Goal: Check status: Check status

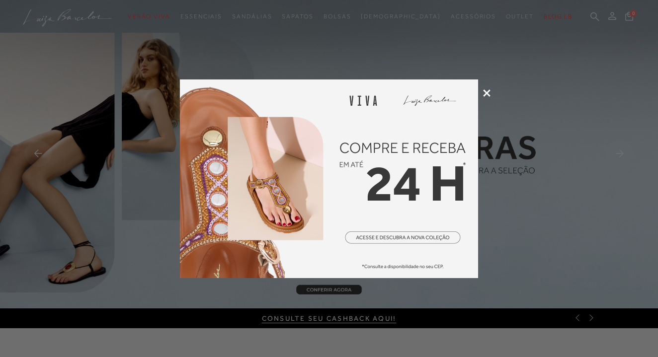
click at [489, 96] on icon at bounding box center [486, 92] width 7 height 7
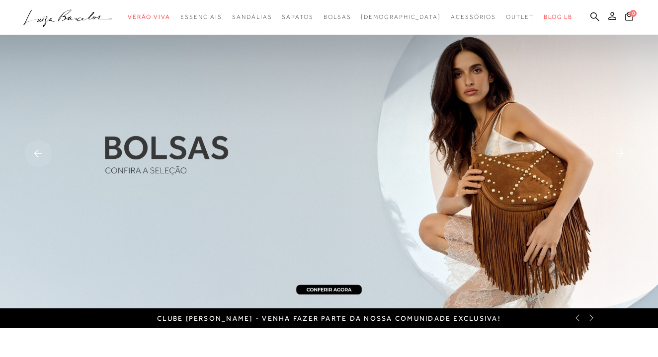
click at [613, 19] on button at bounding box center [612, 17] width 14 height 13
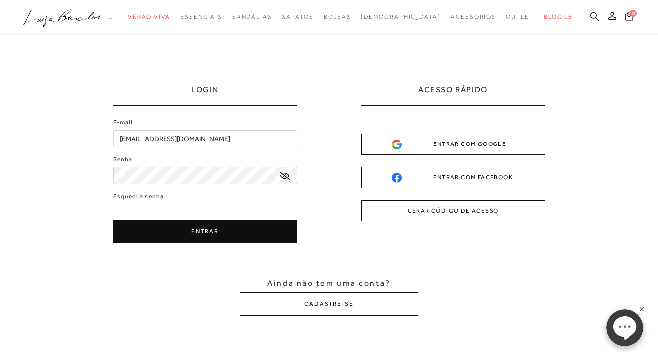
click at [210, 232] on button "ENTRAR" at bounding box center [205, 232] width 184 height 22
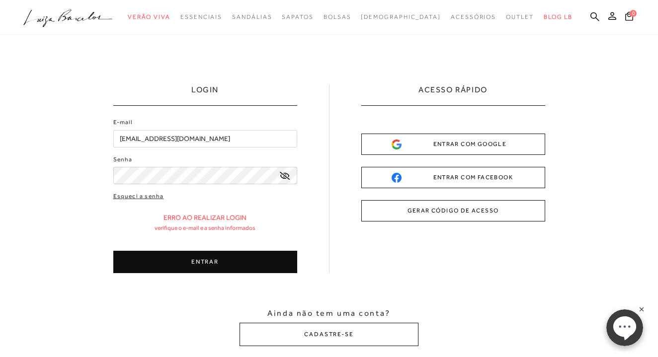
click at [200, 262] on button "ENTRAR" at bounding box center [205, 262] width 184 height 22
click at [208, 259] on button "ENTRAR" at bounding box center [205, 262] width 184 height 22
click at [214, 264] on button "ENTRAR" at bounding box center [205, 262] width 184 height 22
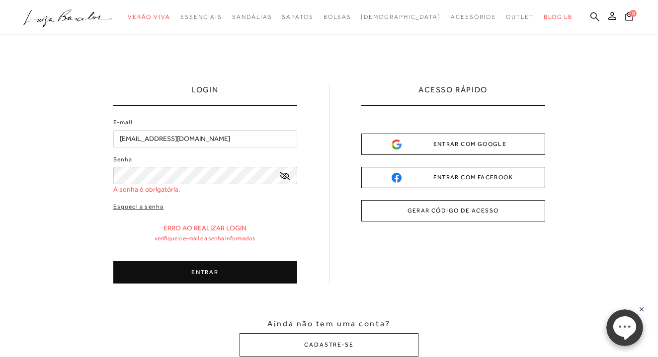
click at [214, 264] on button "ENTRAR" at bounding box center [205, 272] width 184 height 22
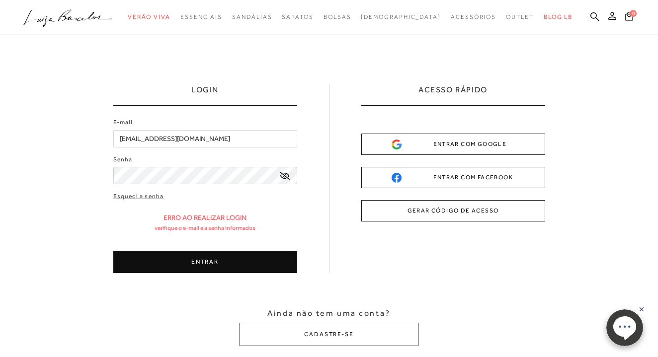
click at [205, 259] on button "ENTRAR" at bounding box center [205, 262] width 184 height 22
click at [197, 258] on button "ENTRAR" at bounding box center [205, 262] width 184 height 22
click at [198, 258] on button "ENTRAR" at bounding box center [205, 262] width 184 height 22
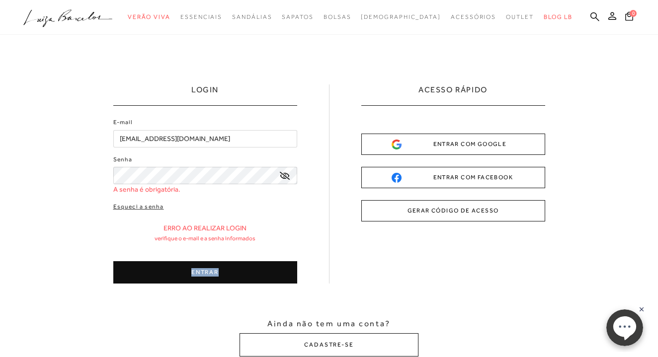
click at [198, 258] on div "Esqueci a senha Erro ao realizar login Verifique o e-mail e a senha informados …" at bounding box center [205, 243] width 184 height 82
click at [130, 205] on link "Esqueci a senha" at bounding box center [138, 206] width 51 height 9
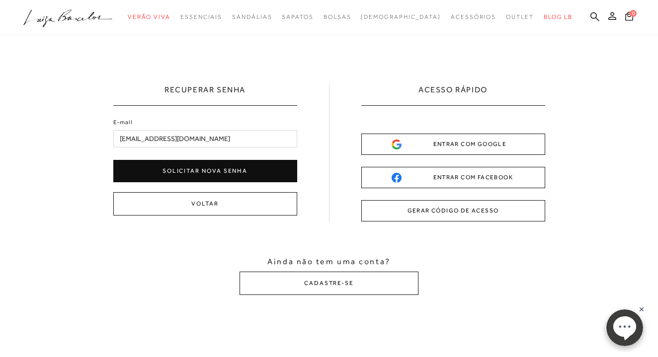
click at [218, 165] on button "Solicitar nova senha" at bounding box center [205, 171] width 184 height 22
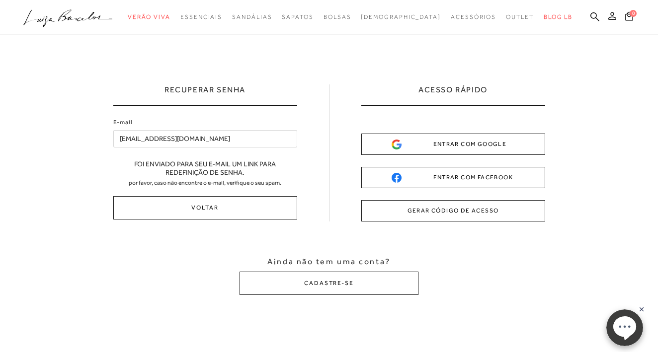
click at [616, 16] on button at bounding box center [612, 17] width 14 height 13
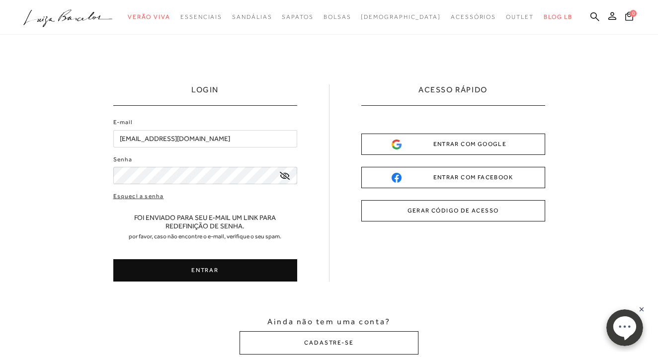
click at [213, 272] on button "ENTRAR" at bounding box center [205, 270] width 184 height 22
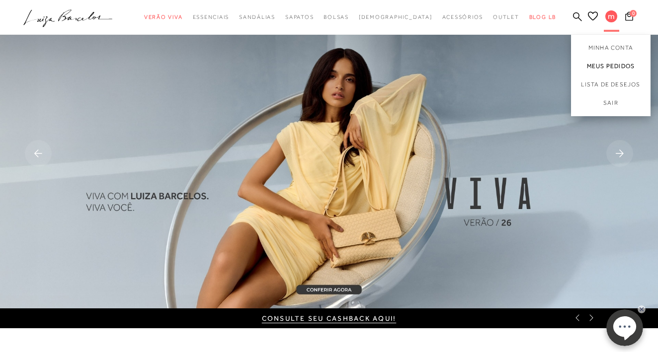
click at [610, 65] on link "Meus Pedidos" at bounding box center [611, 66] width 80 height 18
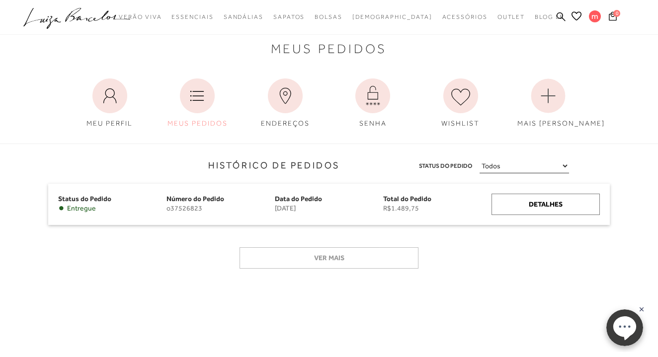
scroll to position [26, 0]
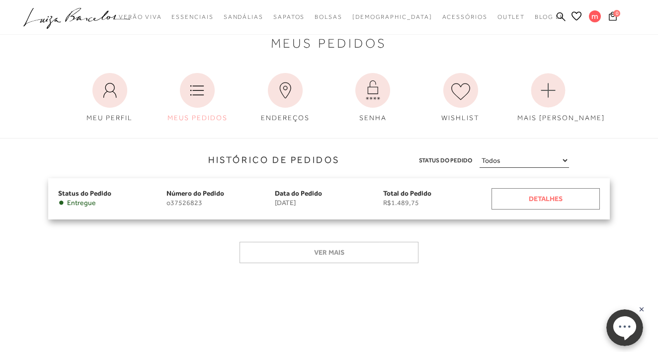
click at [529, 196] on div "Detalhes" at bounding box center [546, 198] width 108 height 21
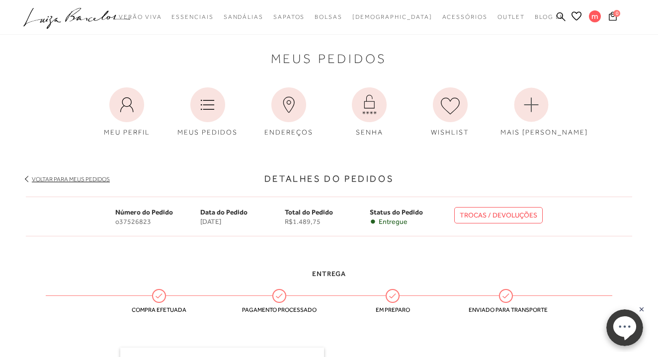
scroll to position [13, 0]
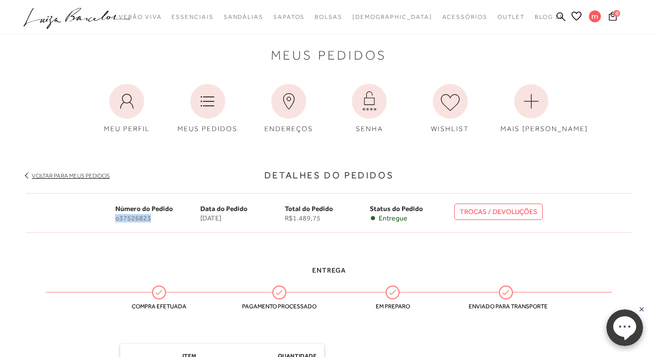
drag, startPoint x: 106, startPoint y: 219, endPoint x: 158, endPoint y: 218, distance: 51.7
click at [158, 218] on div "Número do Pedido o37526823 Data do Pedido 1 de agosto de 2025 Total do Pedido R…" at bounding box center [329, 213] width 606 height 40
copy span "o37526823"
click at [611, 330] on circle at bounding box center [624, 328] width 37 height 37
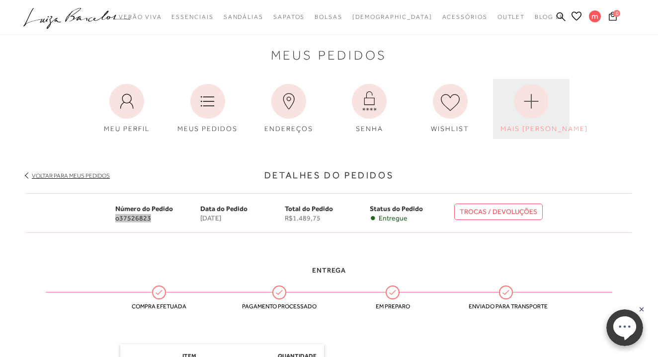
click at [536, 95] on circle at bounding box center [531, 101] width 34 height 34
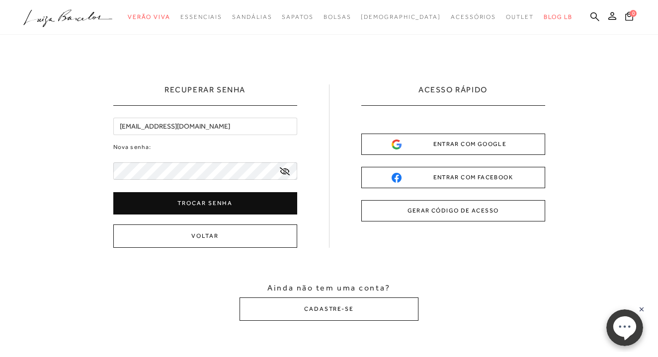
click at [180, 202] on button "Trocar senha" at bounding box center [205, 203] width 184 height 22
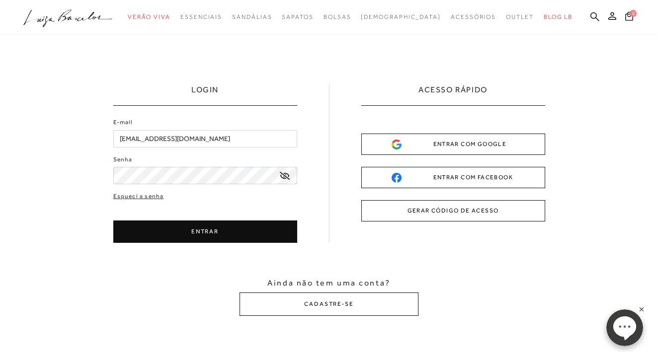
click at [207, 240] on button "ENTRAR" at bounding box center [205, 232] width 184 height 22
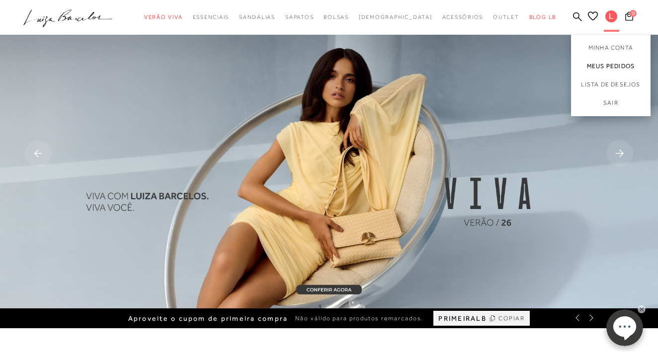
click at [621, 66] on link "Meus Pedidos" at bounding box center [611, 66] width 80 height 18
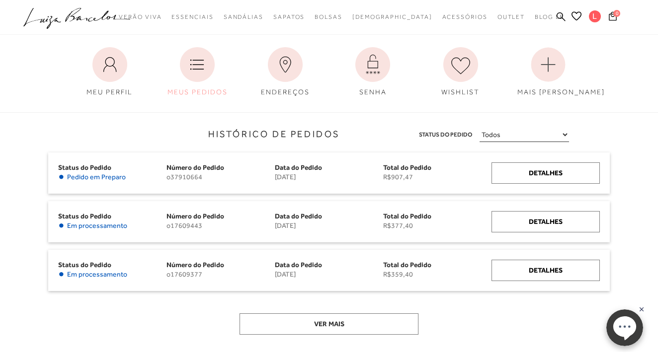
scroll to position [2, 0]
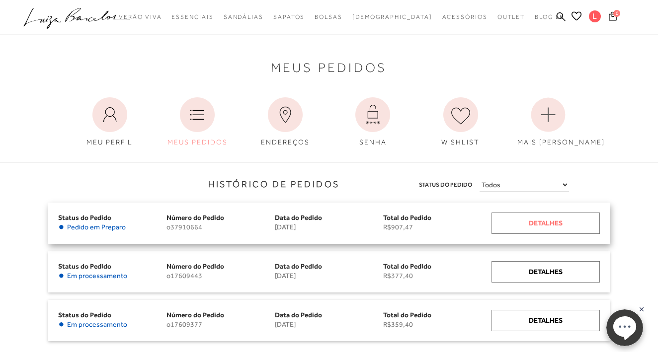
click at [550, 224] on div "Detalhes" at bounding box center [546, 223] width 108 height 21
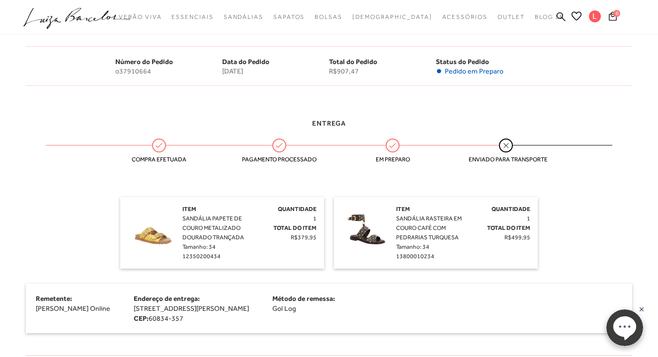
scroll to position [158, 0]
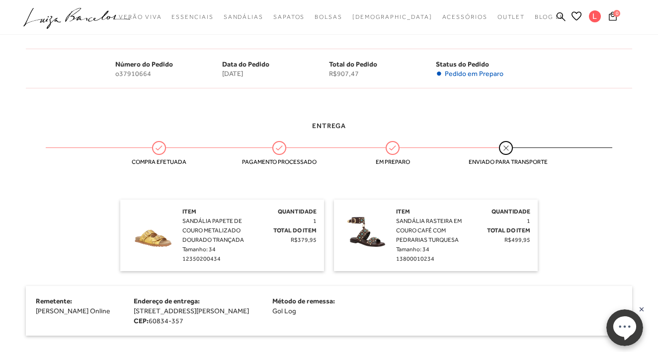
click at [461, 75] on span "Pedido em Preparo" at bounding box center [474, 74] width 59 height 8
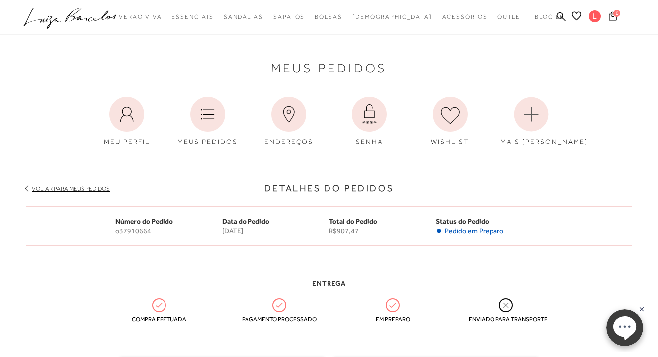
scroll to position [0, 0]
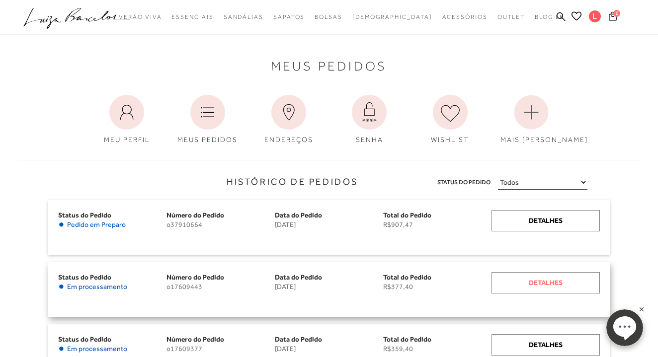
click at [552, 283] on div "Detalhes" at bounding box center [546, 282] width 108 height 21
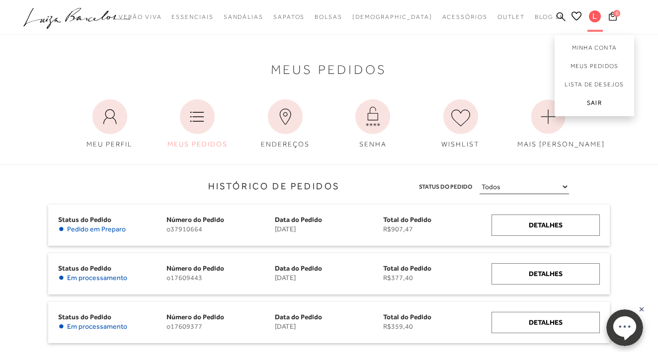
click at [595, 105] on link "Sair" at bounding box center [595, 105] width 80 height 22
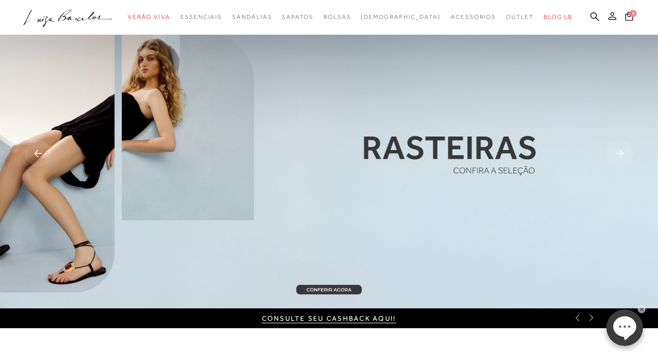
click at [611, 16] on icon at bounding box center [612, 16] width 8 height 8
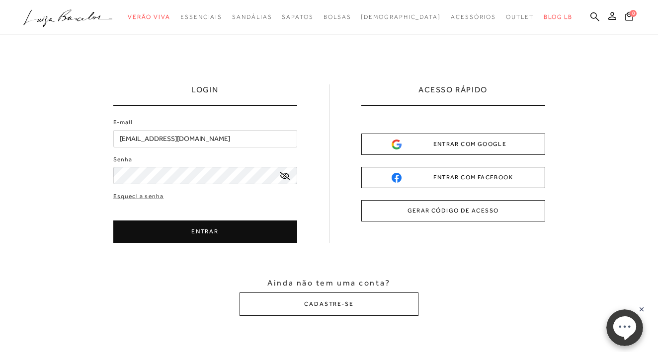
type input "[EMAIL_ADDRESS][DOMAIN_NAME]"
click at [197, 232] on button "ENTRAR" at bounding box center [205, 232] width 184 height 22
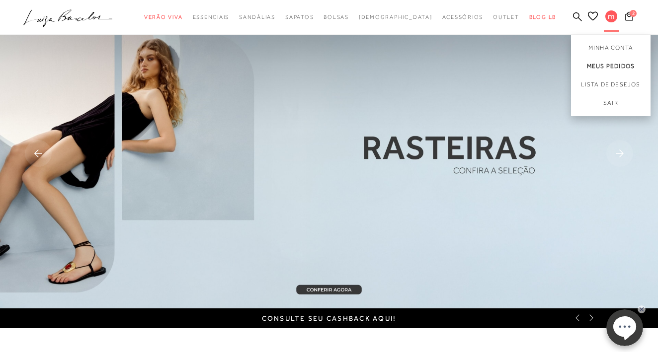
click at [607, 68] on link "Meus Pedidos" at bounding box center [611, 66] width 80 height 18
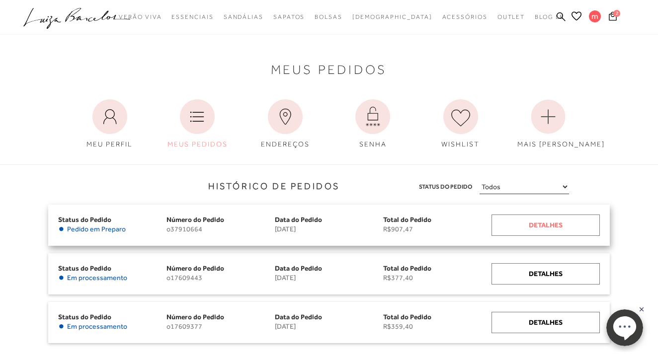
click at [513, 226] on div "Detalhes" at bounding box center [546, 225] width 108 height 21
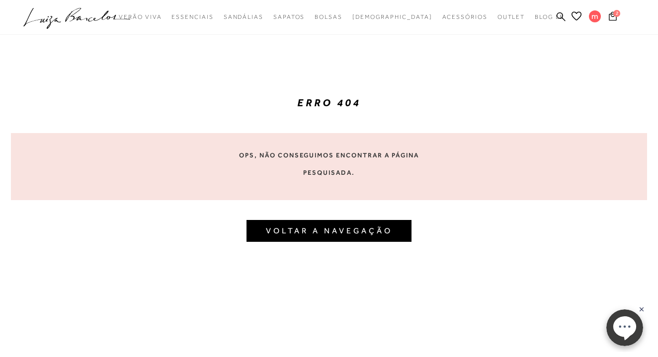
click at [310, 228] on link "VOLTAR A NAVEGAÇÃO" at bounding box center [329, 230] width 127 height 9
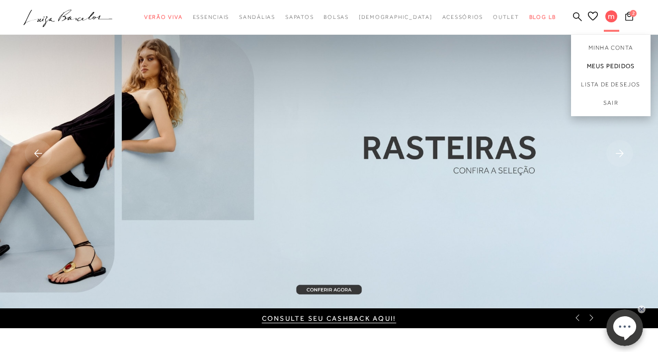
click at [598, 69] on link "Meus Pedidos" at bounding box center [611, 66] width 80 height 18
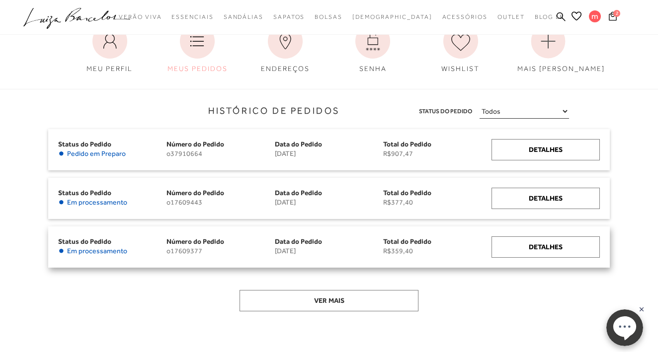
scroll to position [13, 0]
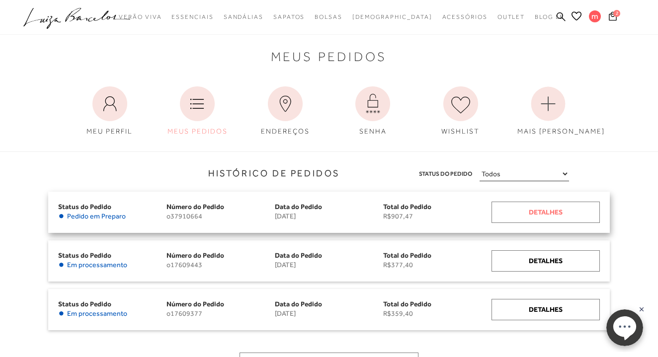
click at [539, 211] on div "Detalhes" at bounding box center [546, 212] width 108 height 21
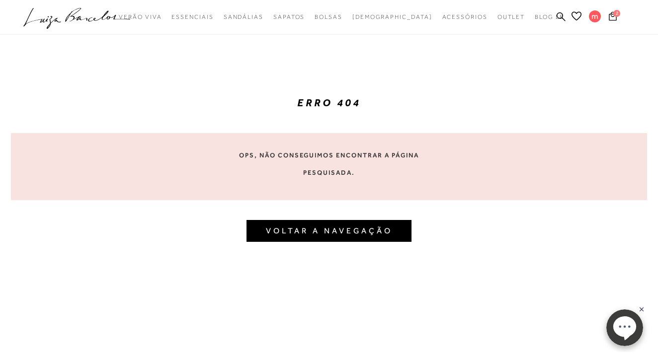
click at [345, 229] on link "VOLTAR A NAVEGAÇÃO" at bounding box center [329, 230] width 127 height 9
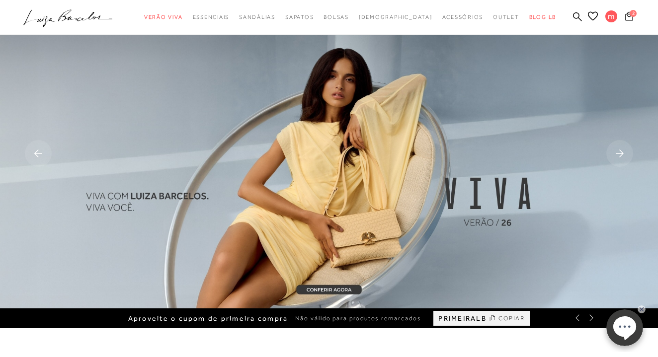
click at [631, 16] on icon at bounding box center [629, 15] width 8 height 9
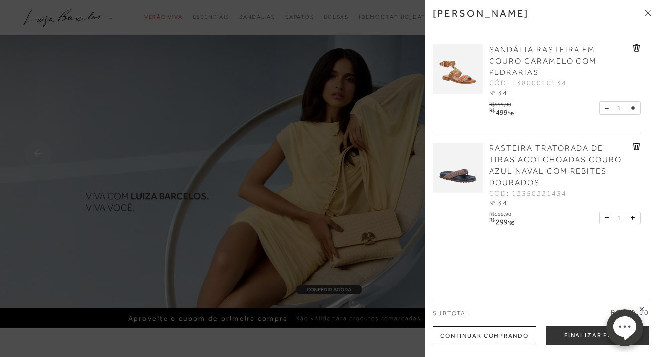
click at [635, 49] on icon at bounding box center [637, 47] width 8 height 7
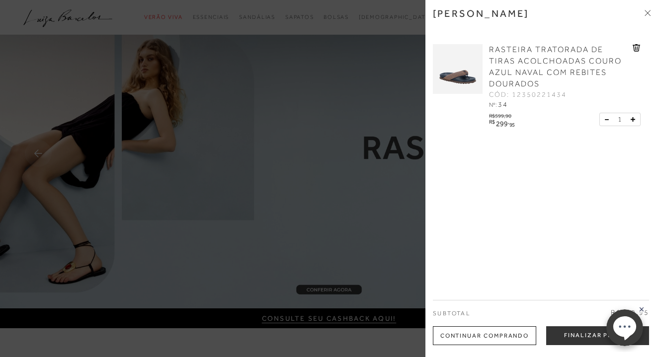
click at [635, 49] on icon at bounding box center [637, 47] width 8 height 7
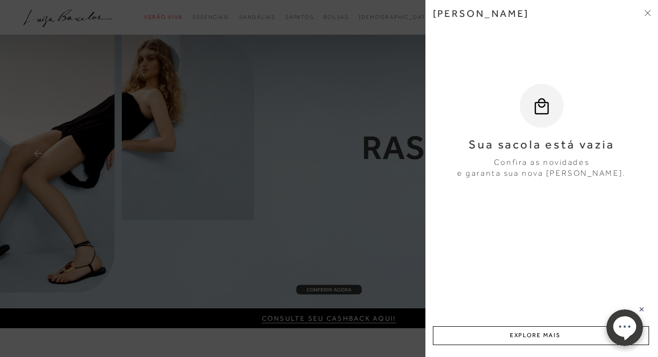
click at [649, 9] on span at bounding box center [648, 13] width 6 height 10
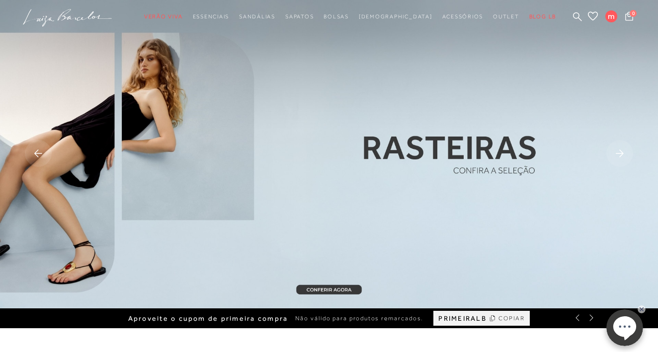
click at [619, 325] on ellipse at bounding box center [624, 326] width 23 height 21
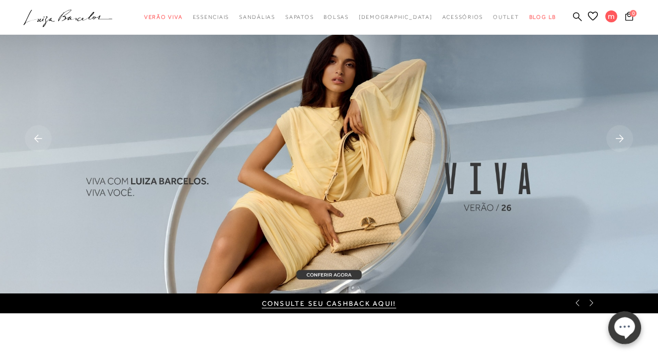
scroll to position [18, 0]
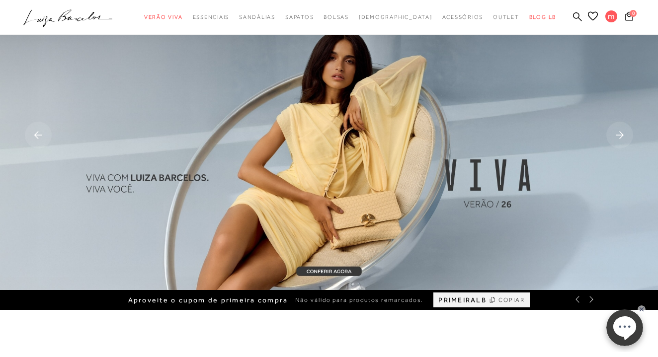
click at [627, 330] on ellipse at bounding box center [624, 326] width 23 height 21
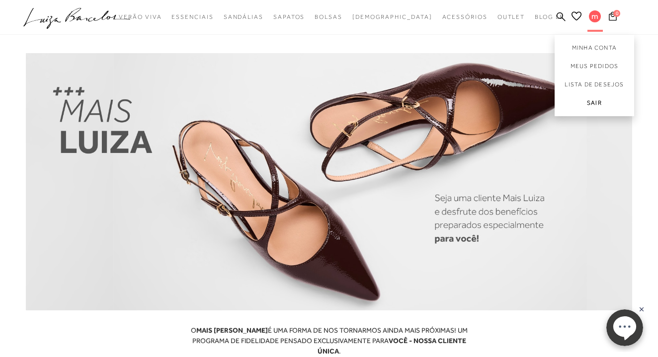
click at [596, 110] on link "Sair" at bounding box center [595, 105] width 80 height 22
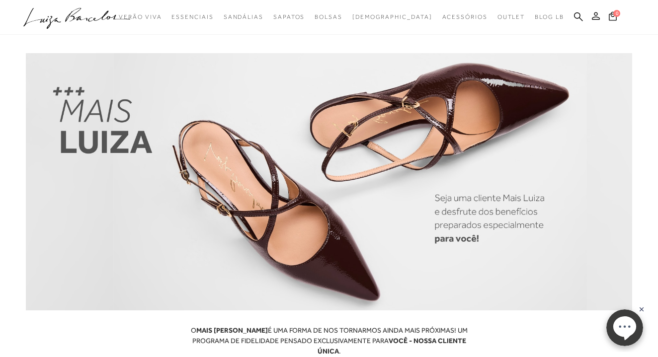
click at [596, 18] on icon at bounding box center [596, 16] width 8 height 8
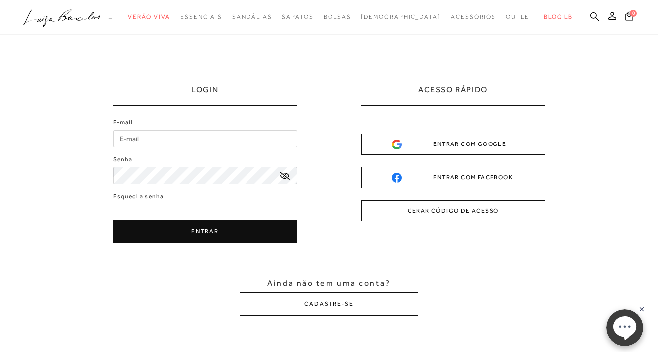
type input "[EMAIL_ADDRESS][DOMAIN_NAME]"
click at [227, 229] on button "ENTRAR" at bounding box center [205, 232] width 184 height 22
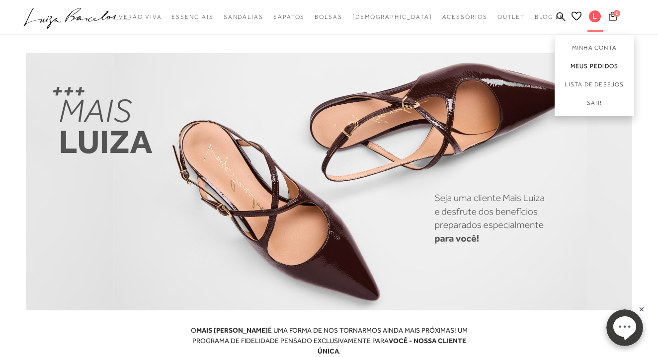
click at [601, 68] on link "Meus Pedidos" at bounding box center [595, 66] width 80 height 18
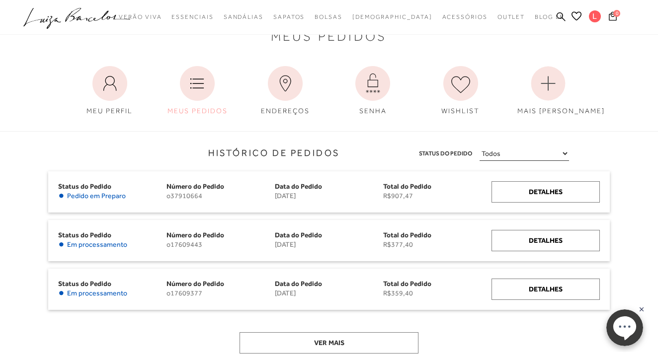
scroll to position [34, 0]
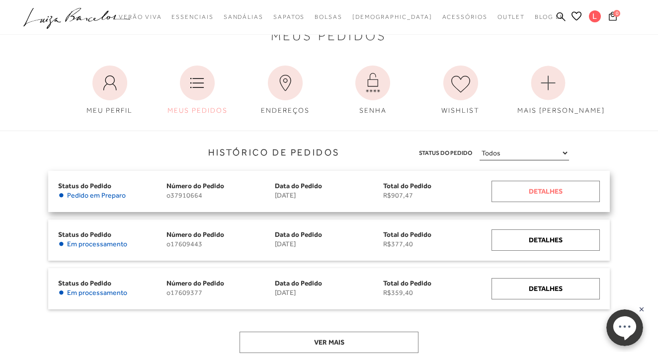
click at [538, 194] on div "Detalhes" at bounding box center [546, 191] width 108 height 21
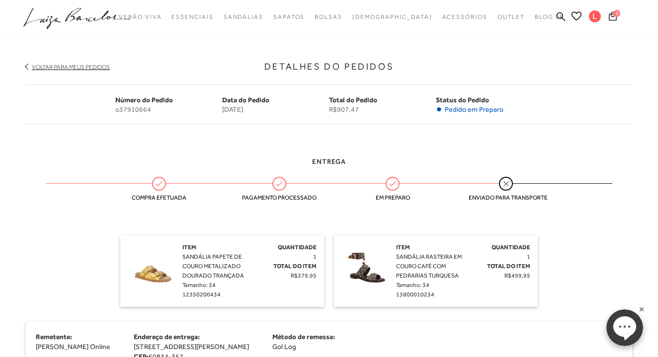
scroll to position [77, 0]
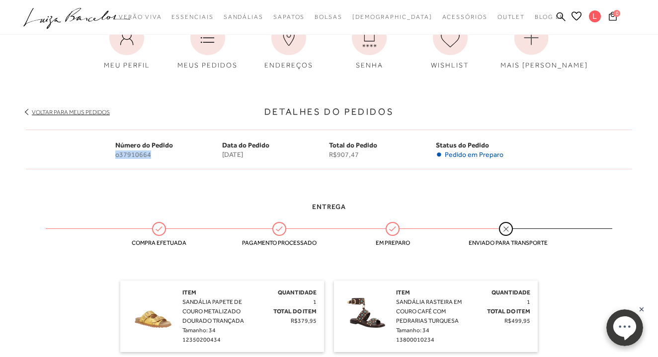
drag, startPoint x: 165, startPoint y: 156, endPoint x: 94, endPoint y: 156, distance: 70.6
click at [94, 156] on div "Número do Pedido o37910664 Data do Pedido 19 de agosto de 2025 Total do Pedido …" at bounding box center [329, 150] width 606 height 40
copy span "o37910664"
